Goal: Task Accomplishment & Management: Use online tool/utility

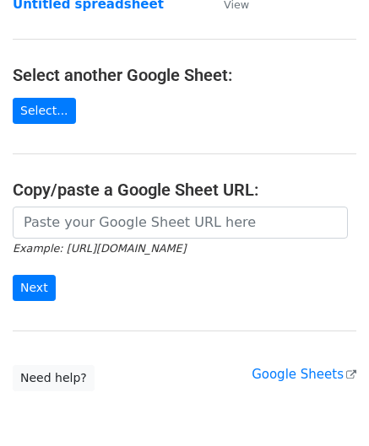
scroll to position [169, 0]
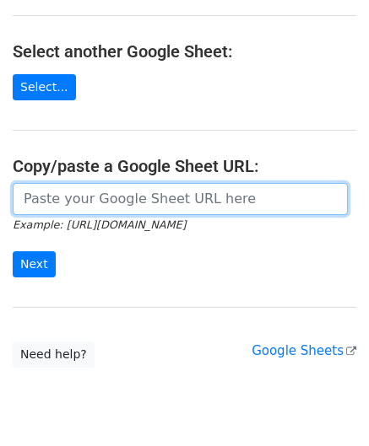
click at [88, 190] on input "url" at bounding box center [180, 199] width 335 height 32
paste input "[URL][DOMAIN_NAME]"
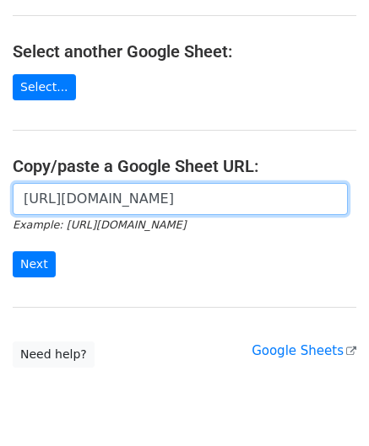
scroll to position [0, 358]
type input "[URL][DOMAIN_NAME]"
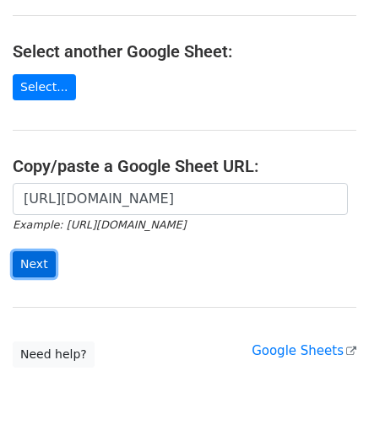
click at [40, 260] on input "Next" at bounding box center [34, 264] width 43 height 26
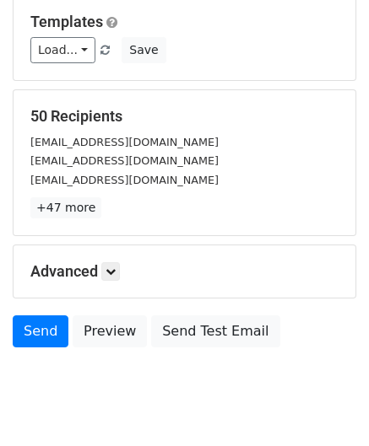
scroll to position [206, 0]
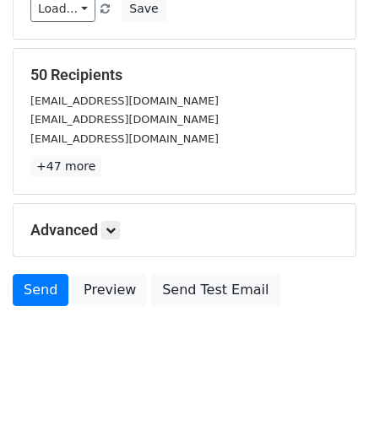
click at [118, 217] on div "Advanced Tracking Track Opens UTM Codes Track Clicks Filters Only include sprea…" at bounding box center [184, 230] width 342 height 52
click at [113, 226] on icon at bounding box center [110, 230] width 10 height 10
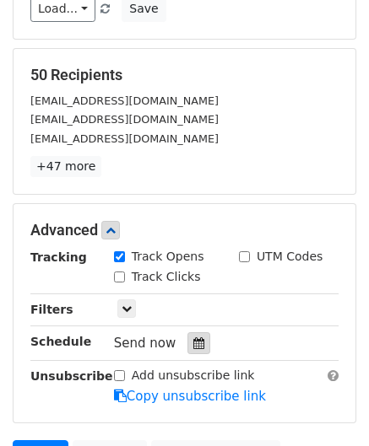
click at [193, 339] on icon at bounding box center [198, 343] width 11 height 12
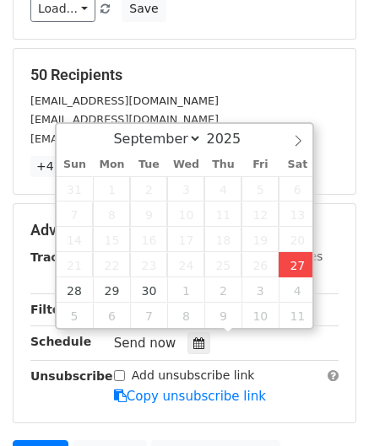
type input "2025-09-27 14:53"
type input "02"
type input "53"
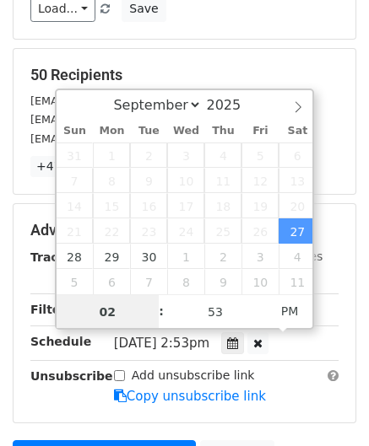
scroll to position [0, 0]
paste input "5"
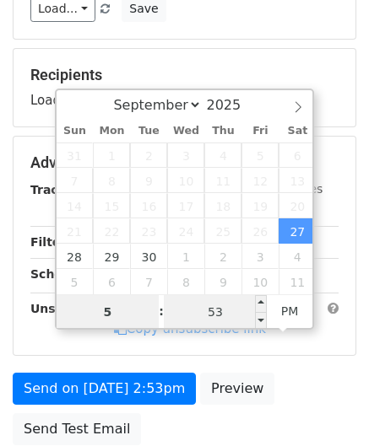
type input "5"
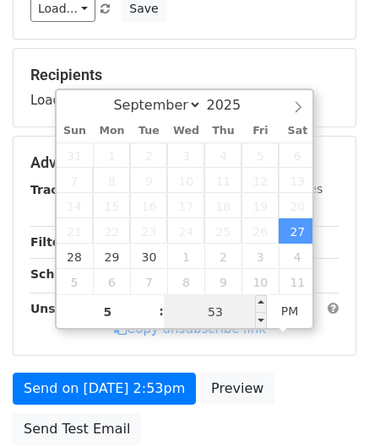
type input "2025-09-27 17:53"
type input "05"
click at [229, 325] on input "53" at bounding box center [215, 312] width 103 height 34
type input "00"
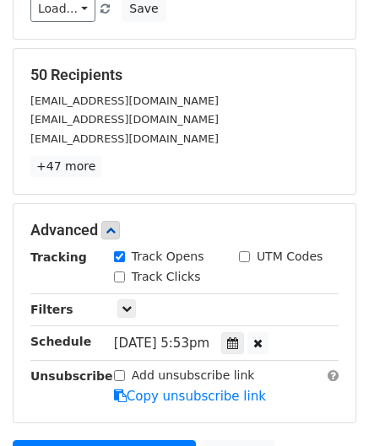
type input "2025-09-27 17:00"
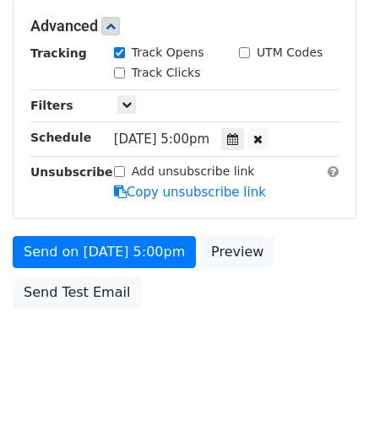
scroll to position [410, 0]
